Goal: Find contact information: Find contact information

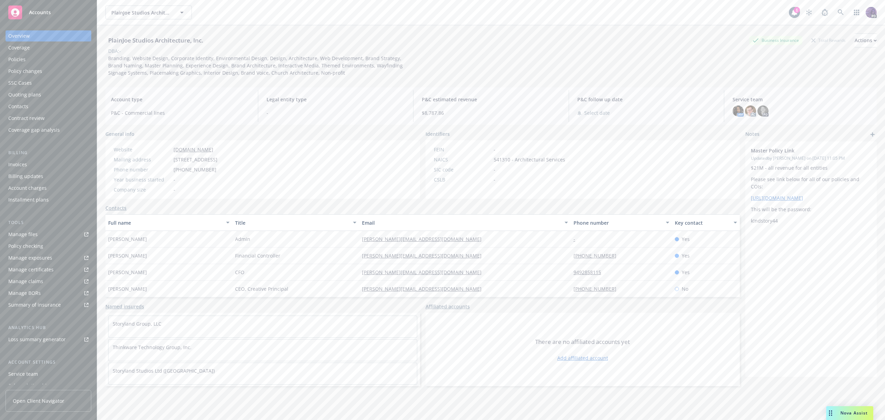
click at [252, 14] on div "PlainJoe Studios Architecture, Inc. PlainJoe Studios Architecture, Inc." at bounding box center [446, 13] width 683 height 14
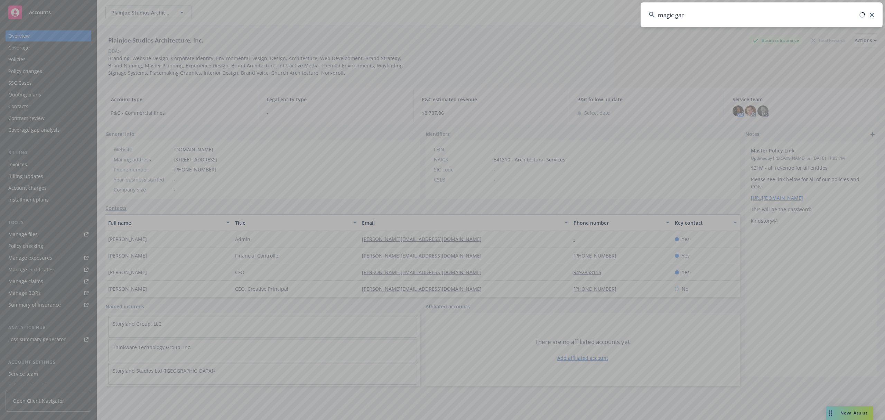
type input "magic gard"
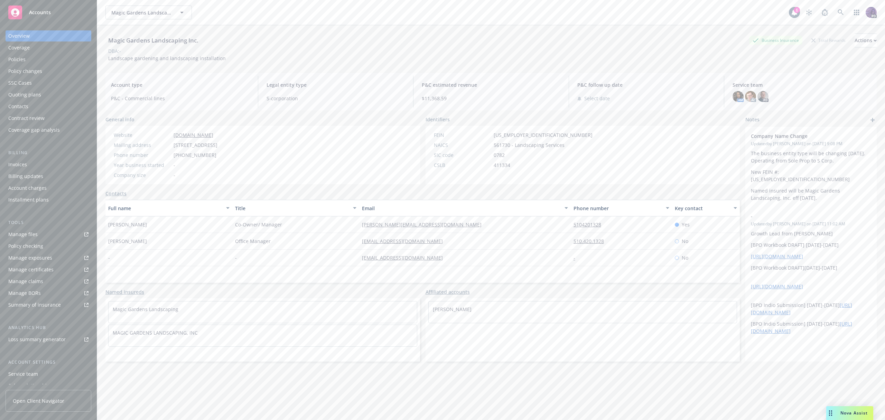
click at [222, 10] on div "Magic Gardens Landscaping Inc. Magic Gardens Landscaping Inc." at bounding box center [446, 13] width 683 height 14
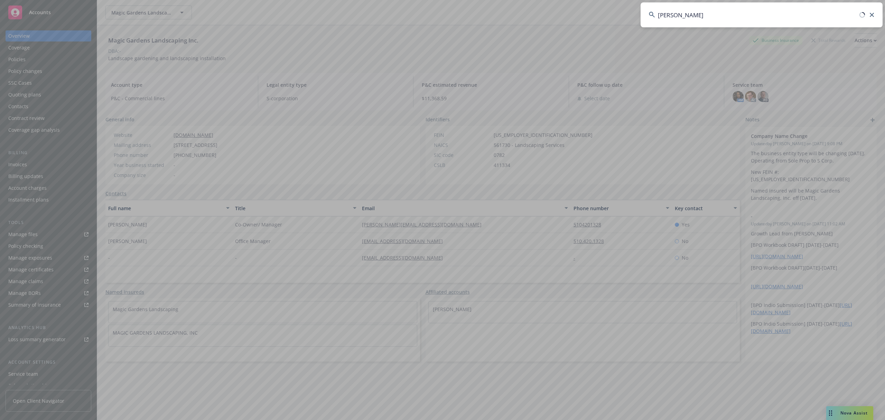
type input "mark j powers"
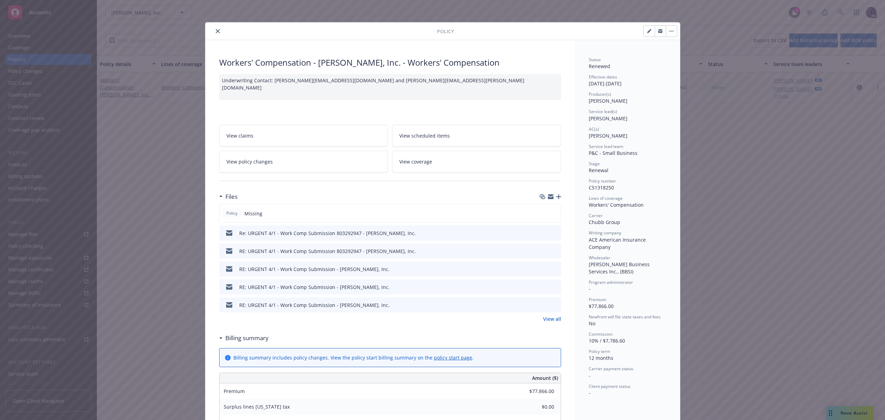
click at [216, 29] on icon "close" at bounding box center [218, 31] width 4 height 4
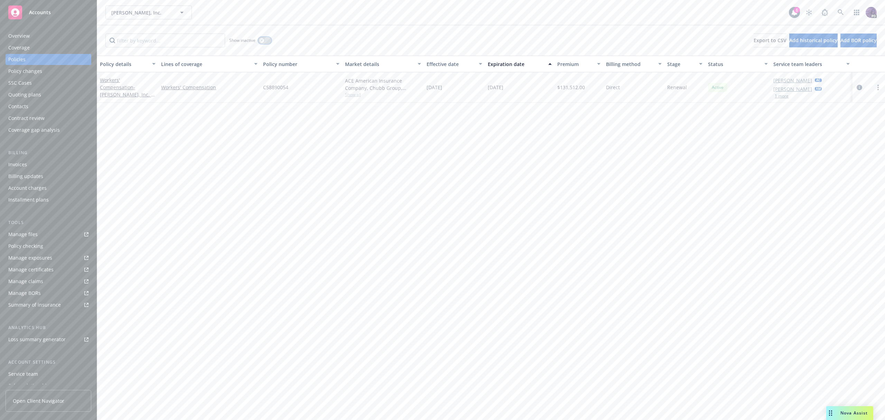
click at [259, 39] on button "button" at bounding box center [264, 40] width 13 height 7
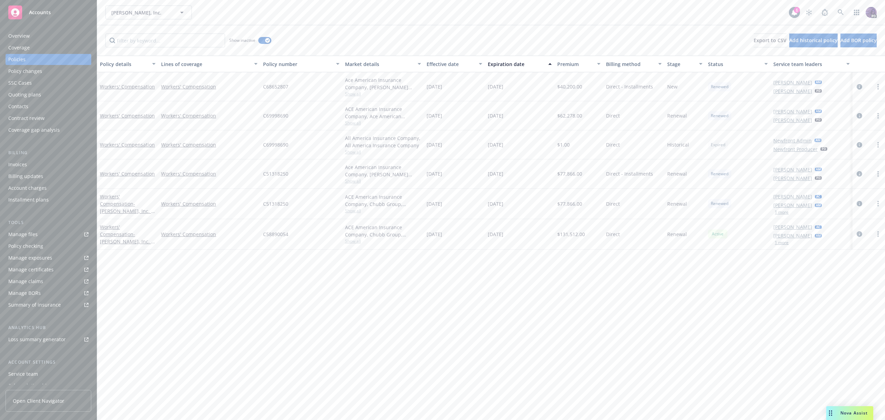
click at [356, 180] on span "Show all" at bounding box center [383, 181] width 76 height 6
click at [357, 154] on span "Show all" at bounding box center [383, 152] width 76 height 6
click at [356, 121] on span "Show all" at bounding box center [383, 123] width 76 height 6
click at [398, 292] on div "Policy details Lines of coverage Policy number Market details Effective date Ex…" at bounding box center [491, 238] width 788 height 364
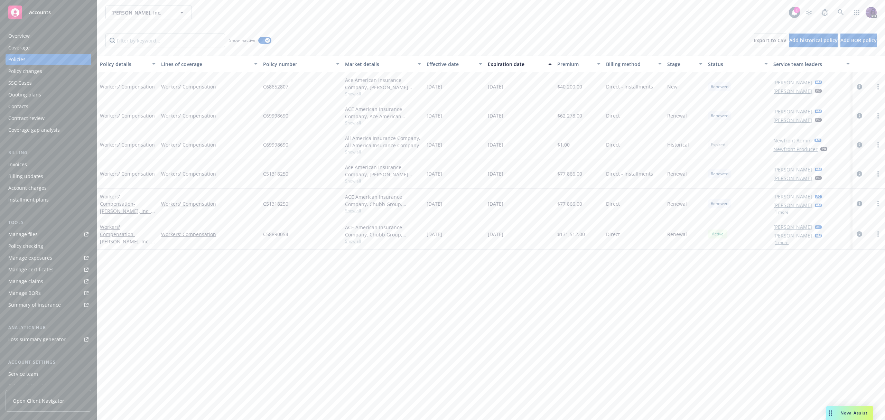
click at [859, 145] on icon "circleInformation" at bounding box center [859, 145] width 6 height 6
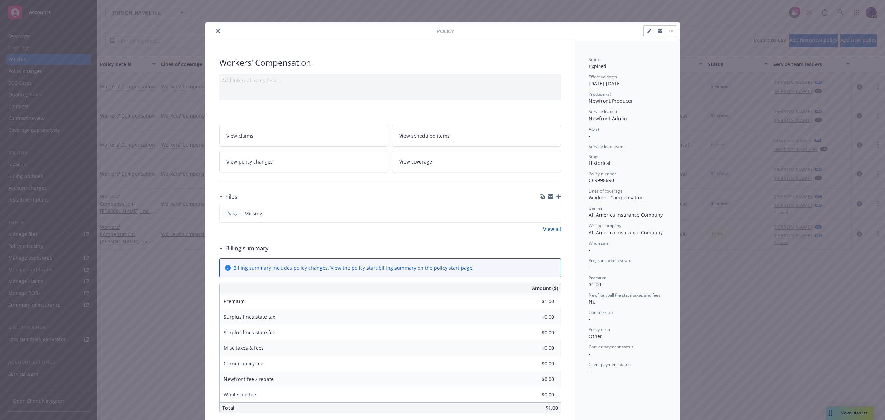
click at [214, 30] on button "close" at bounding box center [218, 31] width 8 height 8
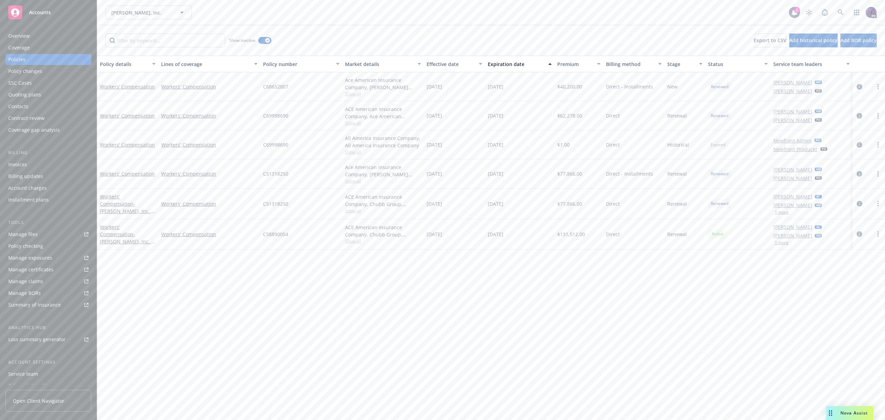
click at [34, 234] on div "Manage files" at bounding box center [22, 234] width 29 height 11
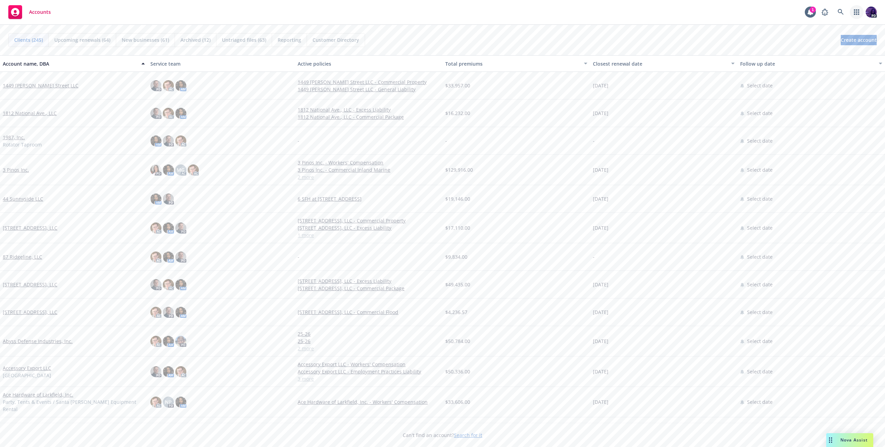
click at [857, 7] on link "button" at bounding box center [857, 12] width 14 height 14
click at [797, 34] on span "Manage invoices" at bounding box center [787, 33] width 32 height 4
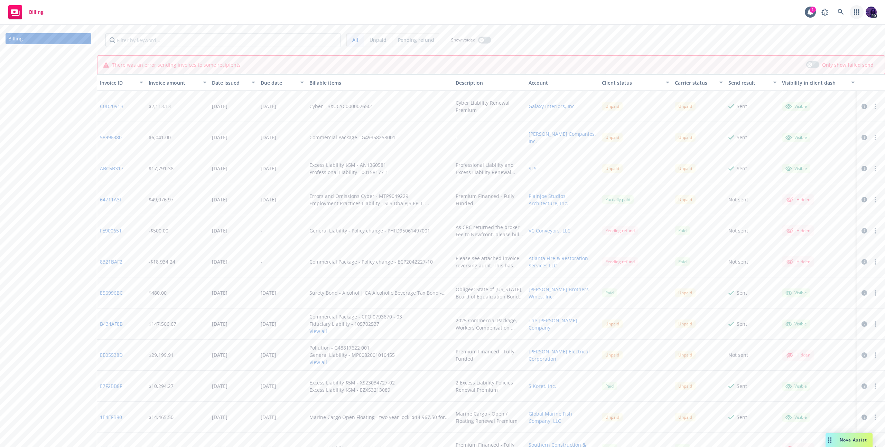
click at [858, 16] on link "button" at bounding box center [857, 12] width 14 height 14
click at [825, 66] on span "Trading partners" at bounding box center [813, 67] width 85 height 6
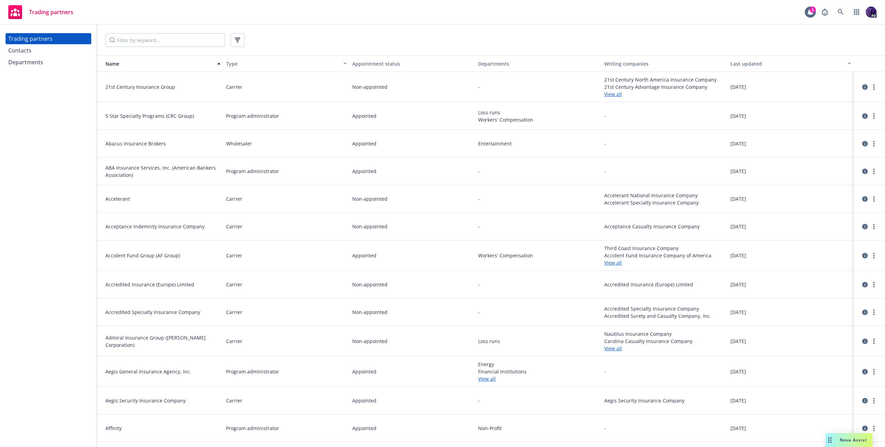
click at [62, 49] on div "Contacts" at bounding box center [48, 50] width 80 height 11
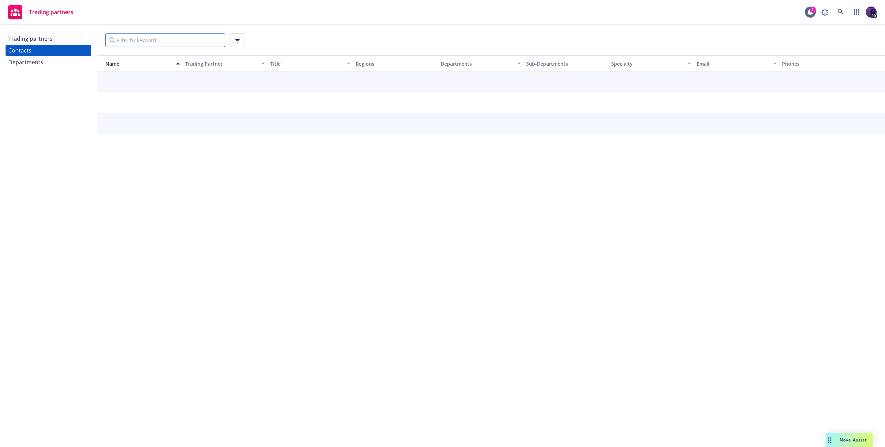
click at [160, 40] on input "Filter by keyword..." at bounding box center [165, 40] width 120 height 14
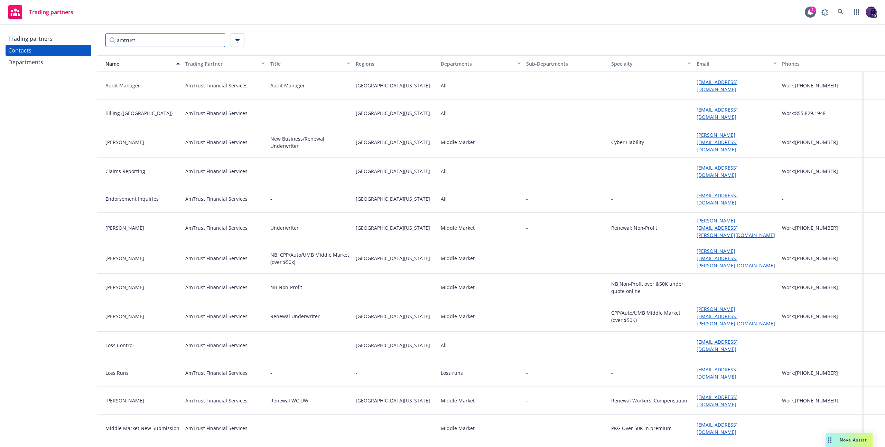
type input "amtrust"
drag, startPoint x: 738, startPoint y: 170, endPoint x: 693, endPoint y: 170, distance: 44.6
click at [694, 170] on div "amtrustclaims@qrm-inc.com" at bounding box center [736, 172] width 85 height 28
copy link "amtrustclaims@qrm-inc.com"
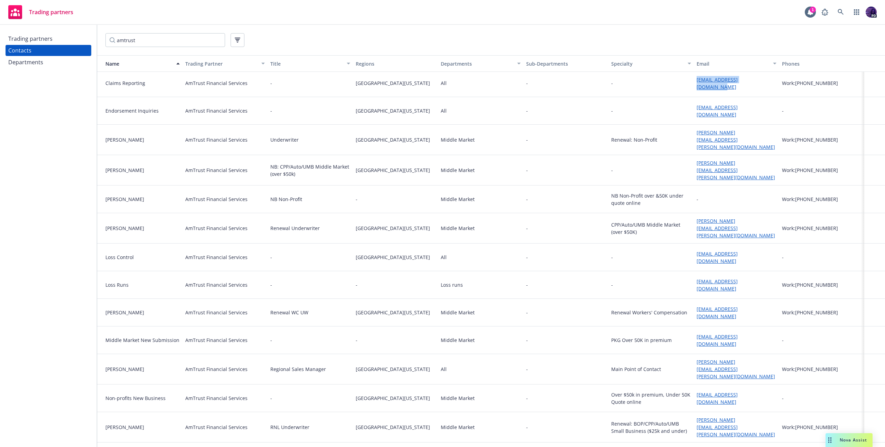
scroll to position [95, 0]
